Goal: Find specific page/section: Find specific page/section

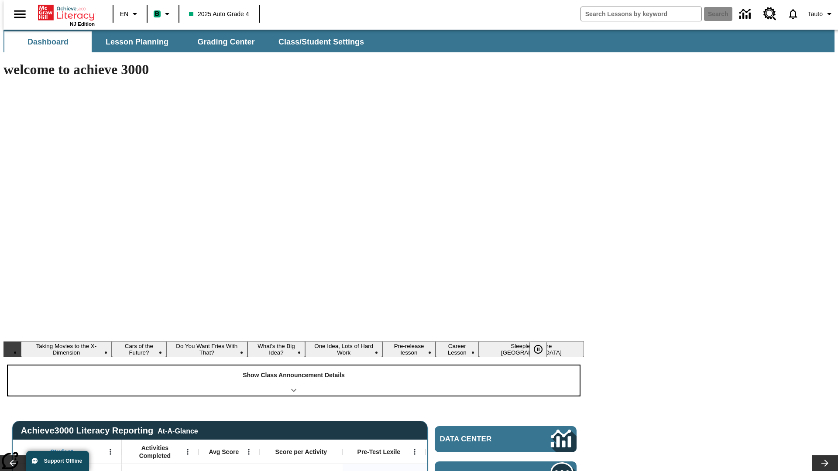
click at [294, 366] on div "Show Class Announcement Details" at bounding box center [293, 381] width 571 height 30
